Goal: Information Seeking & Learning: Check status

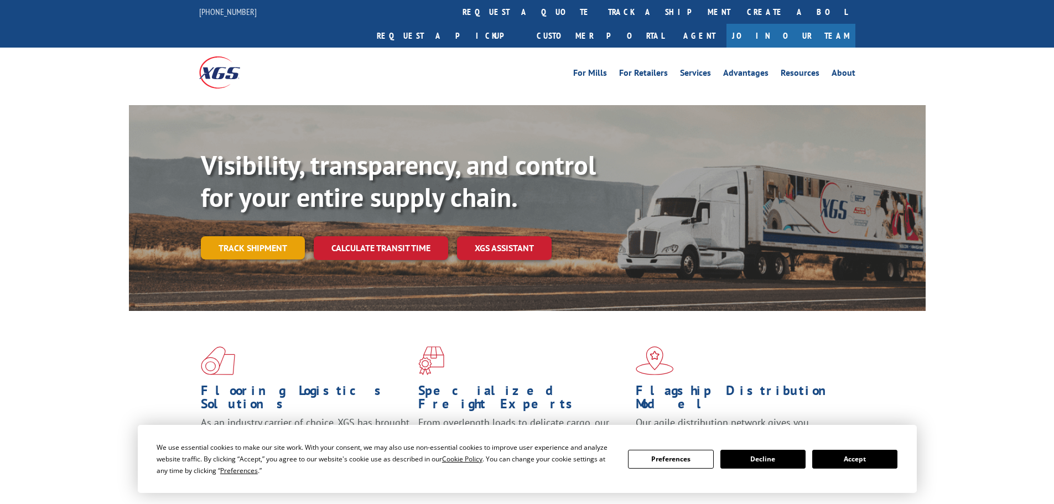
click at [276, 236] on link "Track shipment" at bounding box center [253, 247] width 104 height 23
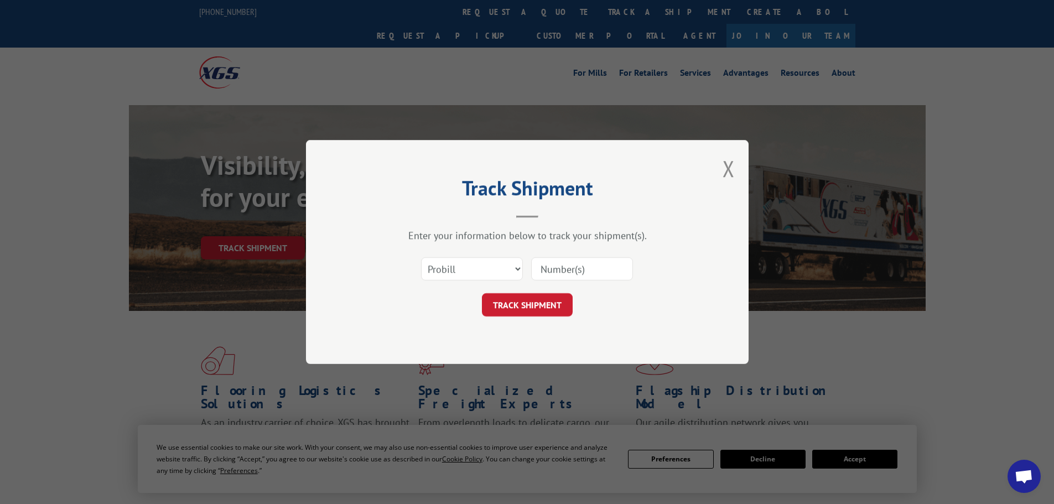
click at [558, 272] on input at bounding box center [582, 268] width 102 height 23
paste input "6423676"
type input "6423676"
click at [516, 268] on select "Select category... Probill BOL PO" at bounding box center [472, 268] width 102 height 23
select select "bol"
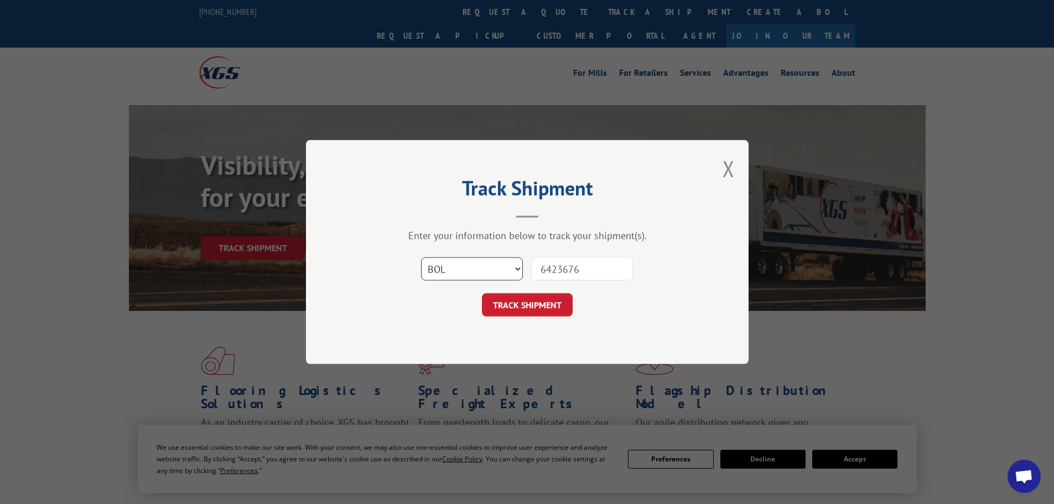
click at [421, 257] on select "Select category... Probill BOL PO" at bounding box center [472, 268] width 102 height 23
click at [532, 303] on button "TRACK SHIPMENT" at bounding box center [527, 304] width 91 height 23
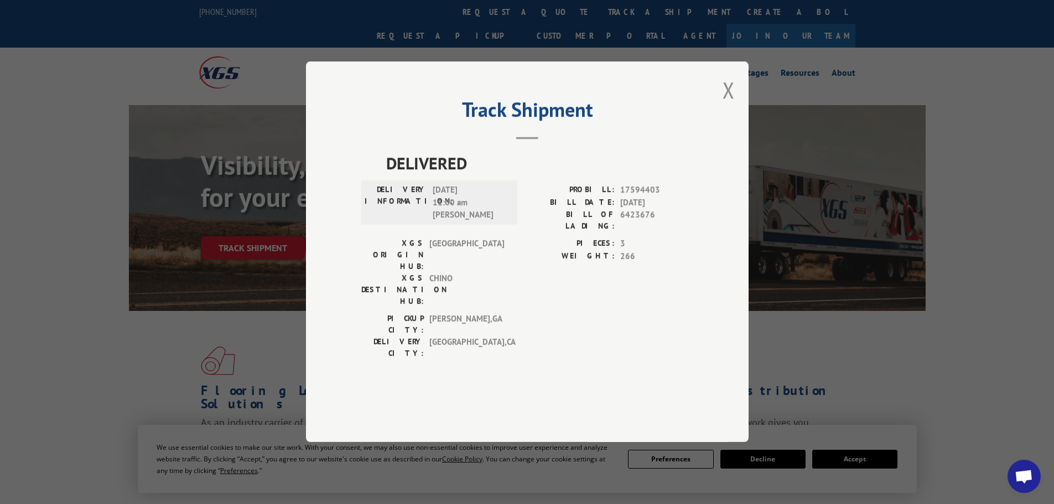
click at [639, 197] on span "17594403" at bounding box center [656, 190] width 73 height 13
copy span "17594403"
